Goal: Transaction & Acquisition: Purchase product/service

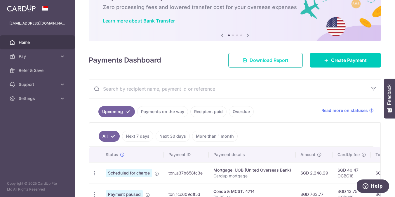
scroll to position [58, 0]
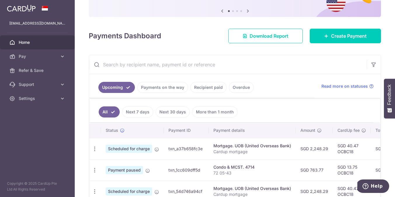
click at [160, 86] on link "Payments on the way" at bounding box center [162, 87] width 51 height 11
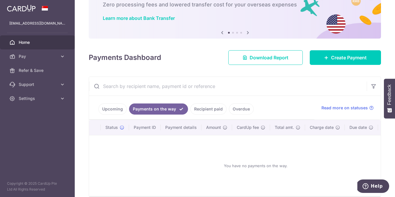
click at [117, 108] on link "Upcoming" at bounding box center [112, 108] width 28 height 11
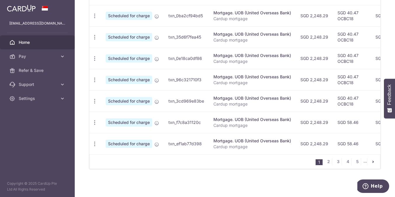
scroll to position [254, 0]
click at [328, 162] on link "2" at bounding box center [328, 161] width 7 height 7
click at [308, 163] on link "1" at bounding box center [309, 161] width 7 height 7
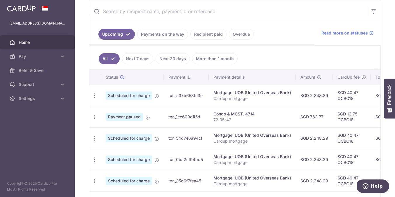
scroll to position [0, 0]
click at [212, 39] on link "Recipient paid" at bounding box center [208, 34] width 36 height 11
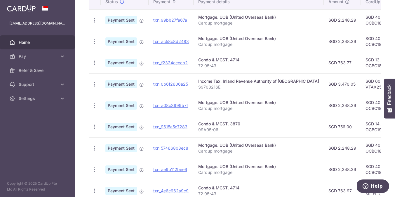
scroll to position [162, 0]
click at [137, 126] on td "Payment Sent" at bounding box center [125, 125] width 48 height 21
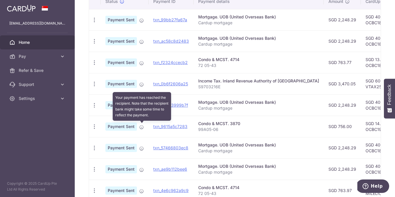
click at [140, 126] on icon at bounding box center [141, 127] width 5 height 5
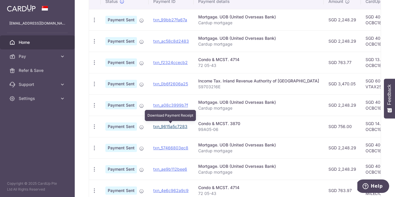
click at [155, 125] on link "txn_9615a5c7283" at bounding box center [170, 126] width 34 height 5
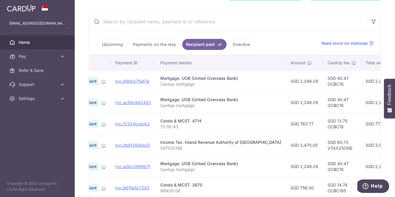
scroll to position [0, 38]
drag, startPoint x: 304, startPoint y: 129, endPoint x: 321, endPoint y: 128, distance: 16.6
click at [322, 128] on td "SGD 13.75 OCBC18" at bounding box center [341, 123] width 38 height 21
copy td "OCBC18"
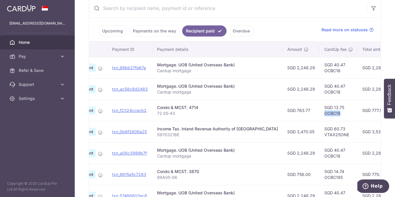
scroll to position [139, 0]
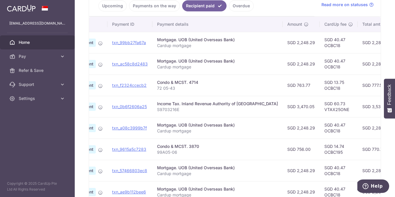
click at [214, 70] on td "Mortgage. UOB (United Overseas Bank) Cardup mortgage" at bounding box center [217, 63] width 130 height 21
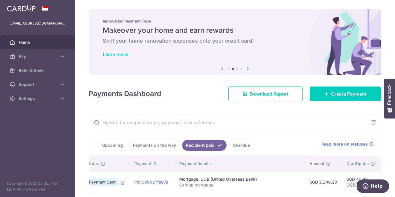
scroll to position [0, 0]
click at [46, 57] on span "Pay" at bounding box center [38, 56] width 38 height 6
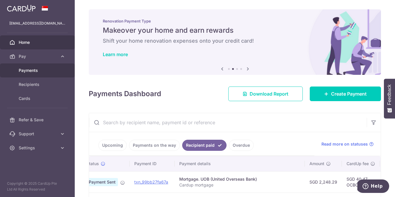
click at [36, 69] on span "Payments" at bounding box center [38, 70] width 38 height 6
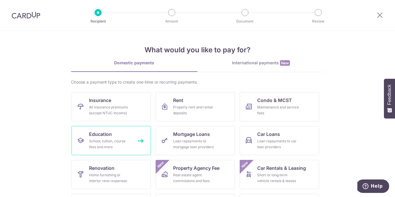
scroll to position [43, 0]
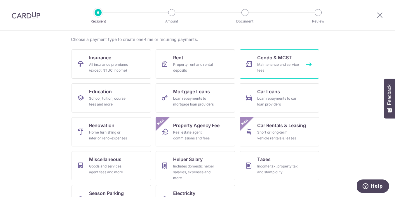
click at [259, 72] on div "Maintenance and service fees" at bounding box center [278, 68] width 42 height 12
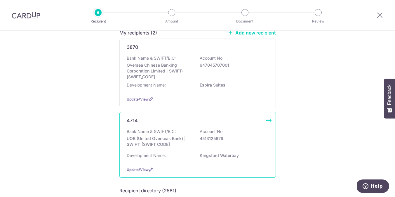
scroll to position [50, 0]
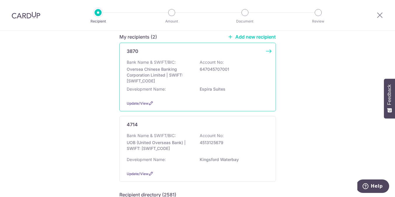
click at [170, 71] on p "Oversea Chinese Banking Corporation Limited | SWIFT: OCBCSGSGXXX" at bounding box center [159, 74] width 65 height 17
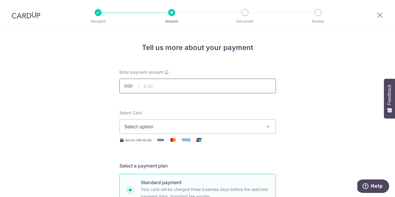
click at [163, 85] on input "text" at bounding box center [197, 85] width 156 height 15
type input "756.00"
click at [143, 129] on span "Select option" at bounding box center [192, 126] width 136 height 7
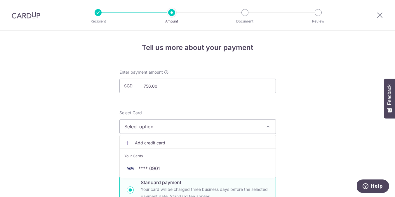
click at [143, 159] on li "Your Cards" at bounding box center [198, 154] width 156 height 13
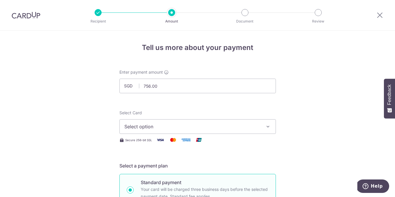
click at [160, 132] on button "Select option" at bounding box center [197, 126] width 156 height 15
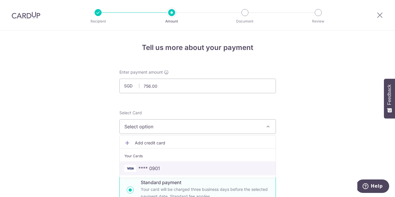
click at [146, 165] on span "**** 0901" at bounding box center [149, 167] width 22 height 7
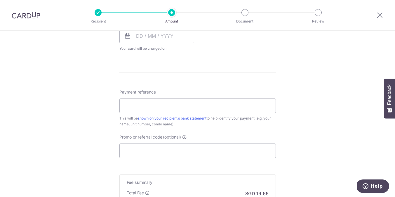
scroll to position [280, 0]
click at [180, 104] on input "Payment reference" at bounding box center [197, 105] width 156 height 15
paste input "OCBC18"
type input "OCBC18"
type input "99A0506"
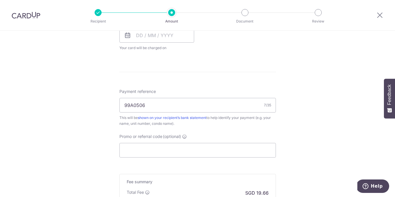
click at [227, 0] on html "Recipient Amount Document Review Tell us more about your payment Enter payment …" at bounding box center [197, 98] width 395 height 197
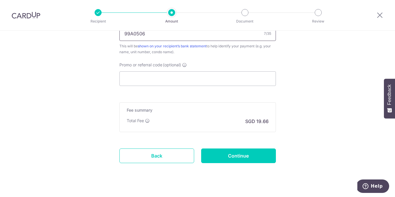
scroll to position [358, 0]
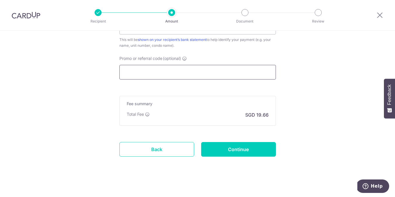
click at [177, 76] on input "Promo or referral code (optional)" at bounding box center [197, 72] width 156 height 15
paste input "OCBC18"
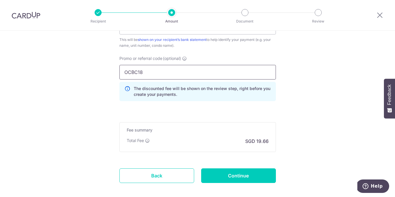
type input "OCBC18"
click at [179, 90] on p "The discounted fee will be shown on the review step, right before you create yo…" at bounding box center [202, 91] width 137 height 12
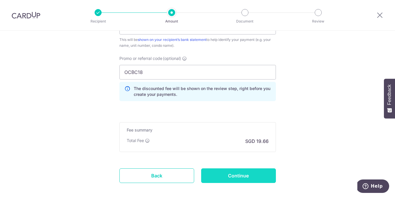
click at [256, 176] on input "Continue" at bounding box center [238, 175] width 75 height 15
type input "Create Schedule"
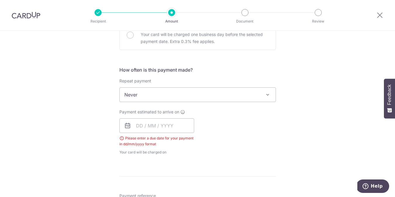
scroll to position [192, 0]
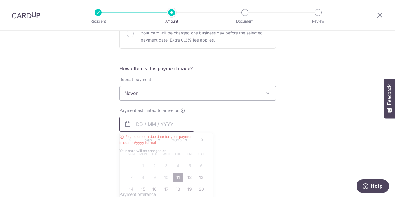
click at [178, 122] on input "text" at bounding box center [156, 124] width 75 height 15
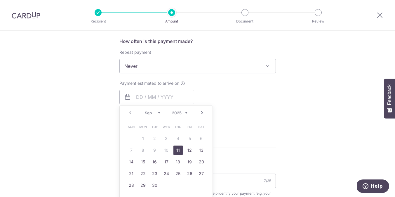
click at [180, 148] on link "11" at bounding box center [177, 149] width 9 height 9
type input "[DATE]"
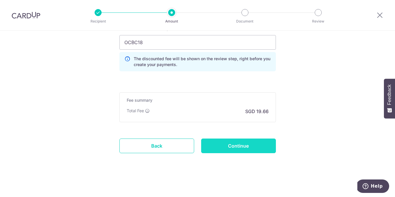
scroll to position [412, 0]
click at [225, 146] on input "Continue" at bounding box center [238, 145] width 75 height 15
type input "Create Schedule"
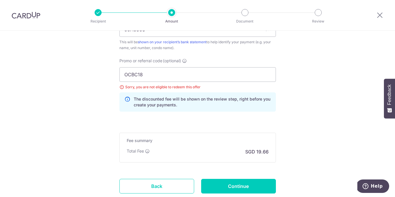
scroll to position [376, 0]
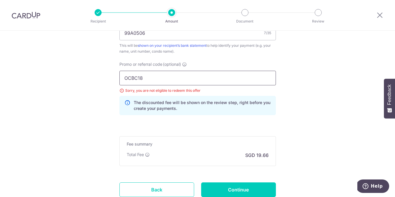
drag, startPoint x: 169, startPoint y: 80, endPoint x: 62, endPoint y: 80, distance: 107.3
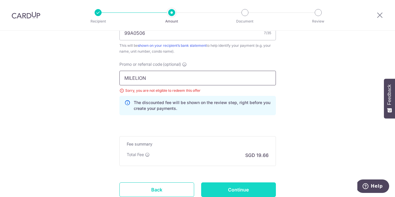
type input "MILELION"
click at [222, 190] on input "Continue" at bounding box center [238, 189] width 75 height 15
type input "Update Schedule"
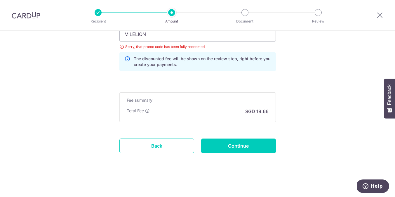
scroll to position [410, 0]
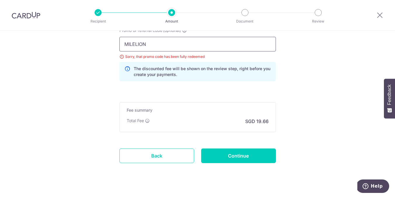
drag, startPoint x: 150, startPoint y: 45, endPoint x: 116, endPoint y: 45, distance: 33.2
click at [116, 45] on div "Promo or referral code (optional) [GEOGRAPHIC_DATA] Sorry, that promo code has …" at bounding box center [197, 56] width 163 height 58
drag, startPoint x: 152, startPoint y: 44, endPoint x: 96, endPoint y: 42, distance: 56.0
paste input "OCBC195"
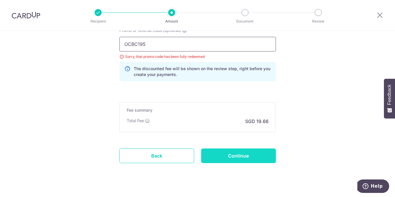
type input "OCBC195"
click at [213, 156] on input "Continue" at bounding box center [238, 155] width 75 height 15
type input "Update Schedule"
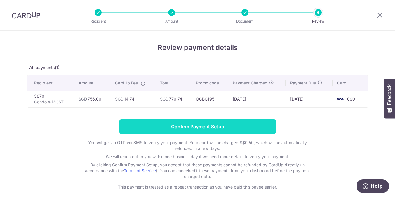
click at [238, 127] on input "Confirm Payment Setup" at bounding box center [197, 126] width 156 height 15
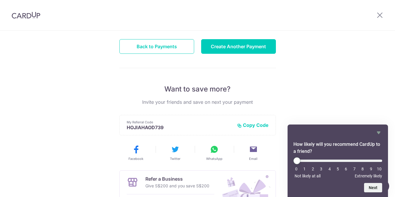
scroll to position [18, 0]
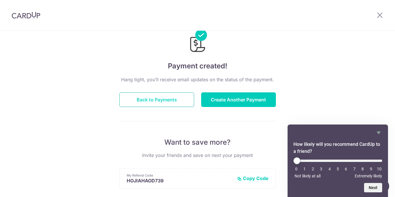
click at [158, 98] on button "Back to Payments" at bounding box center [156, 99] width 75 height 15
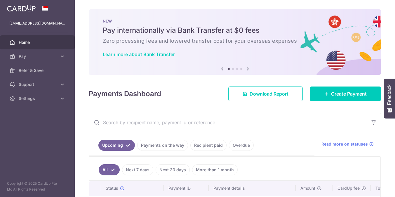
scroll to position [74, 0]
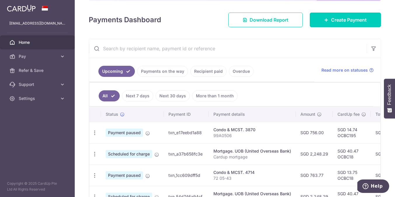
click at [151, 73] on link "Payments on the way" at bounding box center [162, 71] width 51 height 11
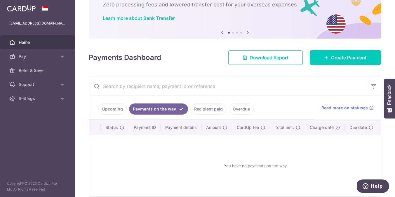
click at [106, 111] on link "Upcoming" at bounding box center [112, 108] width 28 height 11
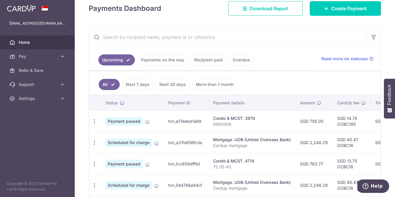
scroll to position [86, 0]
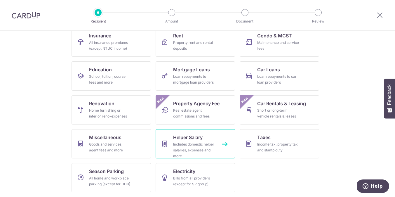
scroll to position [64, 0]
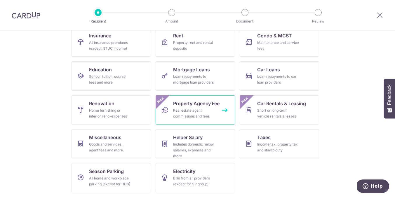
click at [198, 106] on span "Property Agency Fee" at bounding box center [196, 103] width 46 height 7
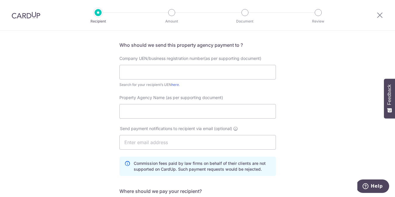
scroll to position [27, 0]
